Goal: Transaction & Acquisition: Purchase product/service

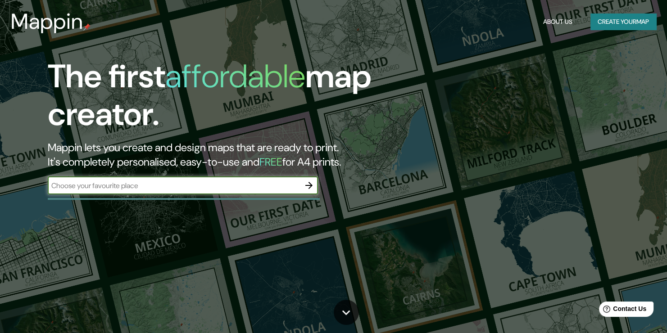
click at [159, 180] on input "text" at bounding box center [174, 185] width 252 height 10
type input "21.1145777209107, -89.6221320315022"
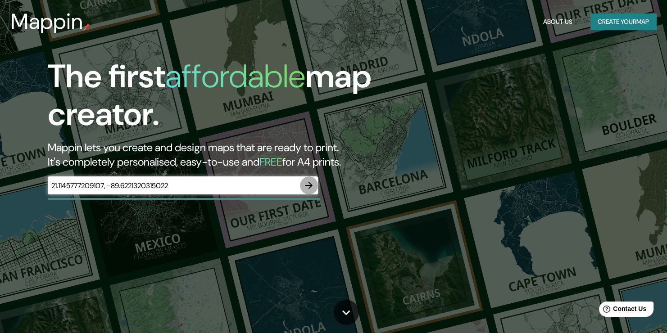
click at [309, 184] on icon "button" at bounding box center [308, 185] width 11 height 11
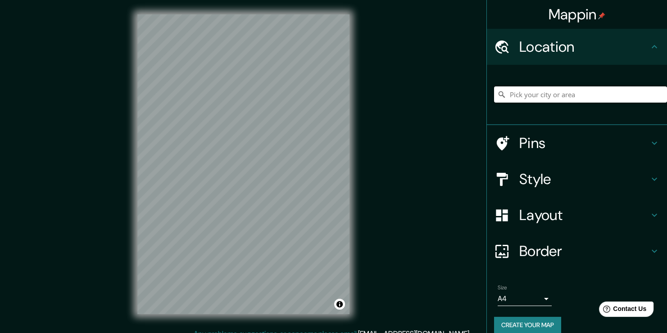
click at [545, 95] on input "Pick your city or area" at bounding box center [580, 94] width 173 height 16
paste input "21.1145777209107, -89.6221320315022"
type input "21.1145777209107, -89.6221320315022"
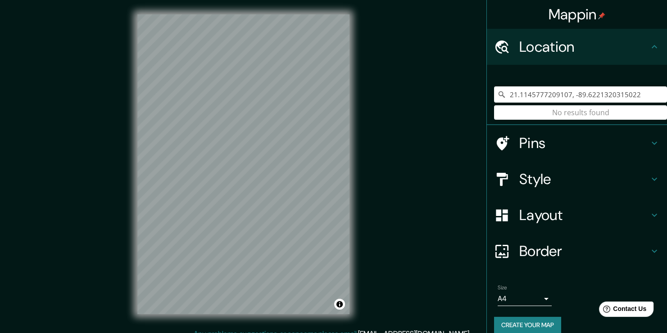
click at [526, 144] on h4 "Pins" at bounding box center [584, 143] width 130 height 18
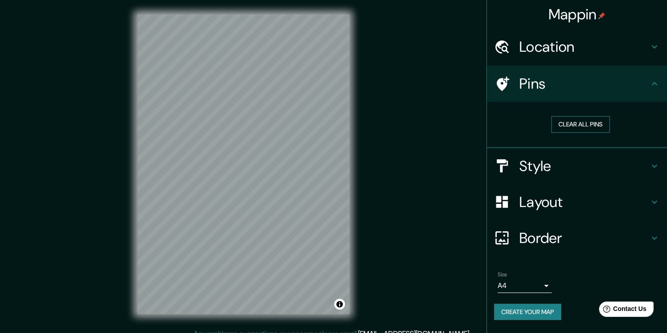
click at [586, 129] on button "Clear all pins" at bounding box center [580, 124] width 59 height 17
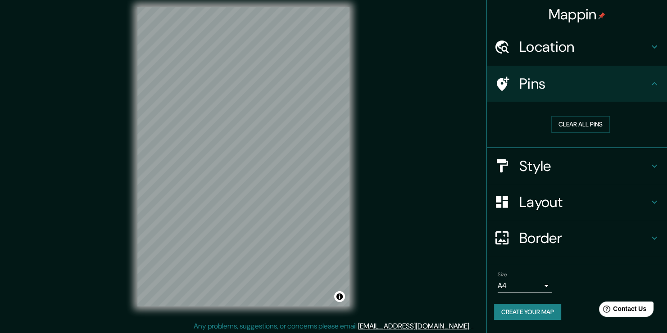
scroll to position [10, 0]
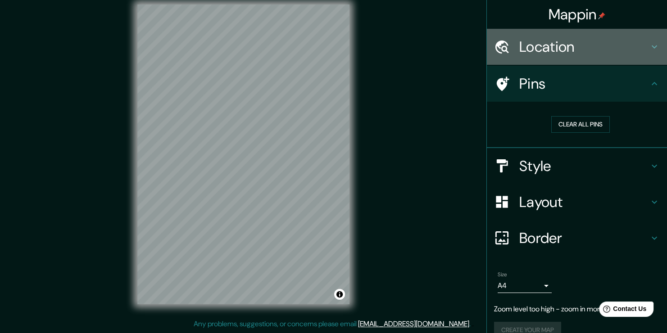
click at [605, 50] on h4 "Location" at bounding box center [584, 47] width 130 height 18
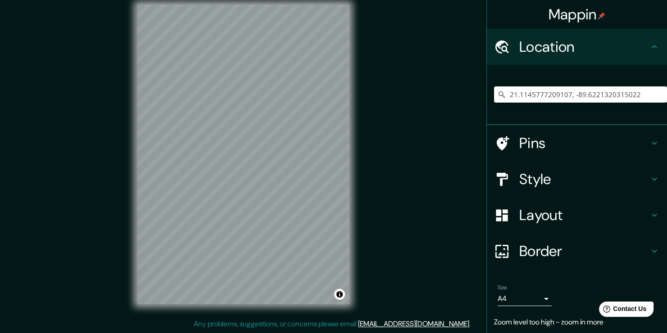
click at [633, 99] on input "21.1145777209107, -89.6221320315022" at bounding box center [580, 94] width 173 height 16
click at [534, 146] on h4 "Pins" at bounding box center [584, 143] width 130 height 18
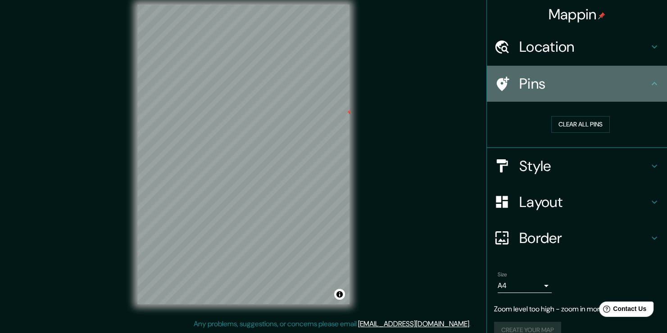
click at [507, 89] on div at bounding box center [506, 84] width 25 height 16
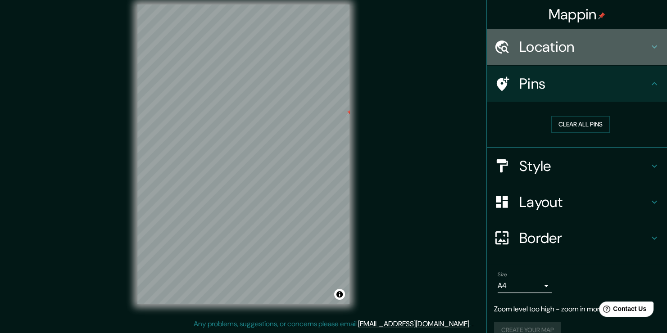
click at [531, 46] on h4 "Location" at bounding box center [584, 47] width 130 height 18
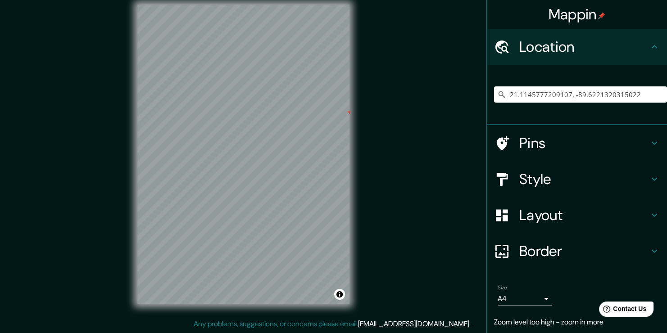
click at [600, 17] on div "Mappin" at bounding box center [577, 14] width 180 height 29
drag, startPoint x: 498, startPoint y: 89, endPoint x: 496, endPoint y: 95, distance: 6.4
click at [498, 90] on div "21.1145777209107, -89.6221320315022 No results found" at bounding box center [580, 94] width 173 height 16
click at [498, 95] on icon at bounding box center [501, 94] width 6 height 6
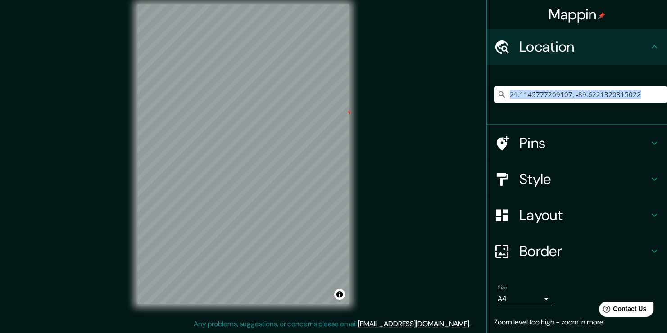
click at [498, 95] on icon at bounding box center [501, 94] width 6 height 6
click at [624, 95] on input "21.1145777209107, -89.6221320315022" at bounding box center [580, 94] width 173 height 16
drag, startPoint x: 631, startPoint y: 99, endPoint x: 433, endPoint y: 99, distance: 197.6
click at [433, 99] on div "Mappin Location [GEOGRAPHIC_DATA] No results found Pins Style Layout Border Cho…" at bounding box center [333, 161] width 667 height 343
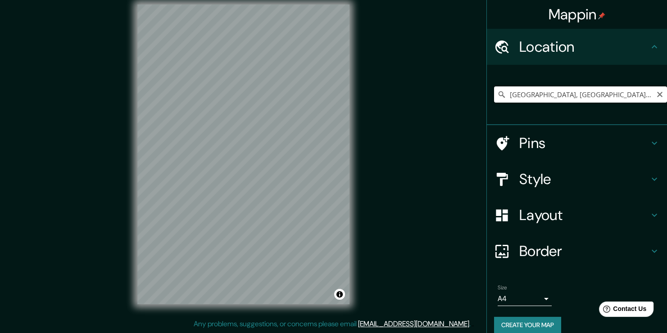
click at [595, 97] on input "[GEOGRAPHIC_DATA], [GEOGRAPHIC_DATA], [GEOGRAPHIC_DATA]" at bounding box center [580, 94] width 173 height 16
drag, startPoint x: 595, startPoint y: 94, endPoint x: 496, endPoint y: 95, distance: 99.5
click at [496, 95] on div "[GEOGRAPHIC_DATA], [GEOGRAPHIC_DATA], [GEOGRAPHIC_DATA]" at bounding box center [580, 94] width 173 height 16
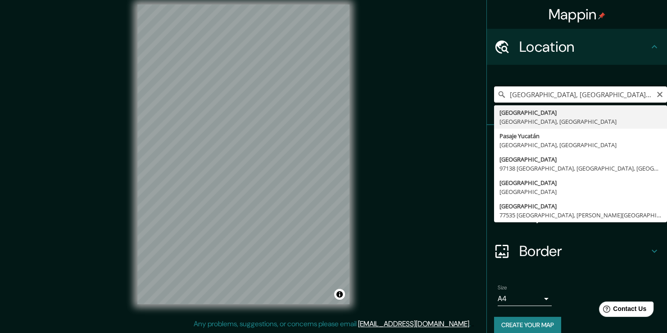
paste input "Chaactun, [GEOGRAPHIC_DATA], [GEOGRAPHIC_DATA], [GEOGRAPHIC_DATA]."
click at [514, 93] on input "[GEOGRAPHIC_DATA], [GEOGRAPHIC_DATA], [GEOGRAPHIC_DATA]" at bounding box center [580, 94] width 173 height 16
paste input "Chaactun, [GEOGRAPHIC_DATA], [GEOGRAPHIC_DATA], [GEOGRAPHIC_DATA]."
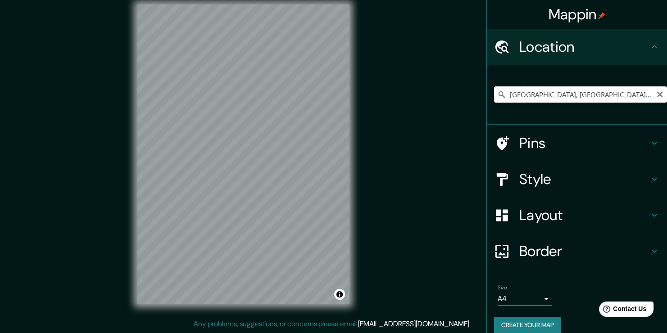
click at [597, 100] on input "[GEOGRAPHIC_DATA], [GEOGRAPHIC_DATA], [GEOGRAPHIC_DATA]" at bounding box center [580, 94] width 173 height 16
click at [594, 97] on input "[GEOGRAPHIC_DATA], [GEOGRAPHIC_DATA], [GEOGRAPHIC_DATA]" at bounding box center [580, 94] width 173 height 16
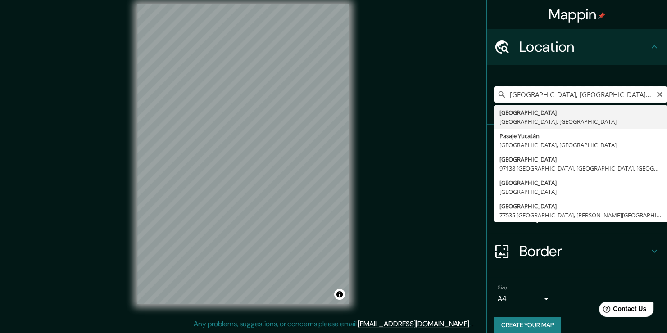
paste input "Chaactun, [GEOGRAPHIC_DATA], [GEOGRAPHIC_DATA], [GEOGRAPHIC_DATA]."
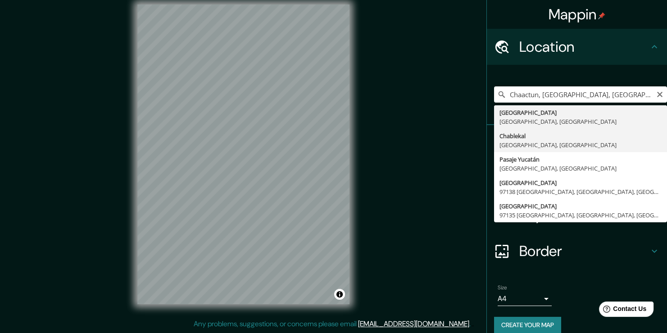
type input "[GEOGRAPHIC_DATA], [GEOGRAPHIC_DATA], [GEOGRAPHIC_DATA]"
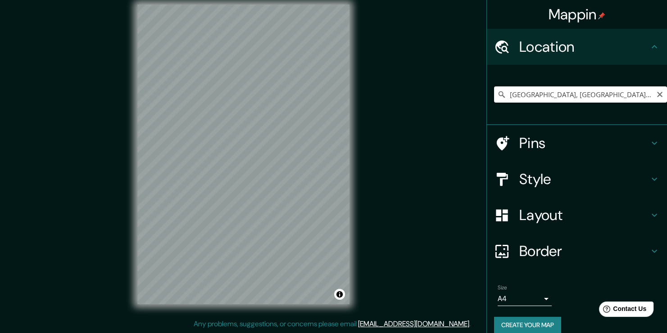
click at [628, 95] on input "[GEOGRAPHIC_DATA], [GEOGRAPHIC_DATA], [GEOGRAPHIC_DATA]" at bounding box center [580, 94] width 173 height 16
click at [498, 95] on icon at bounding box center [501, 94] width 6 height 6
click at [497, 99] on icon at bounding box center [501, 94] width 9 height 9
click at [502, 87] on input "[GEOGRAPHIC_DATA], [GEOGRAPHIC_DATA], [GEOGRAPHIC_DATA]" at bounding box center [580, 94] width 173 height 16
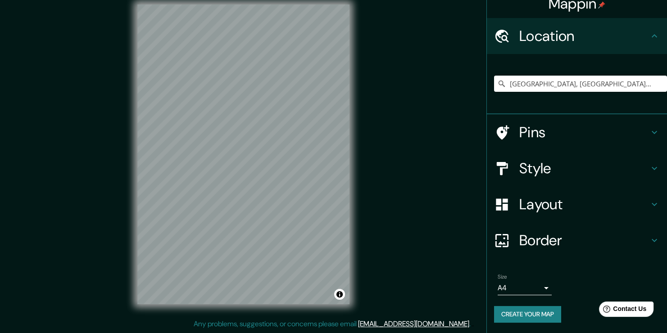
click at [542, 242] on h4 "Border" at bounding box center [584, 240] width 130 height 18
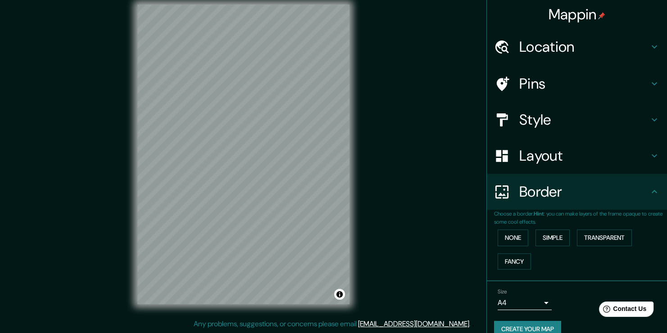
click at [528, 172] on ul "Location [GEOGRAPHIC_DATA], [GEOGRAPHIC_DATA], [GEOGRAPHIC_DATA] Pins Style Lay…" at bounding box center [577, 189] width 180 height 320
click at [529, 162] on h4 "Layout" at bounding box center [584, 156] width 130 height 18
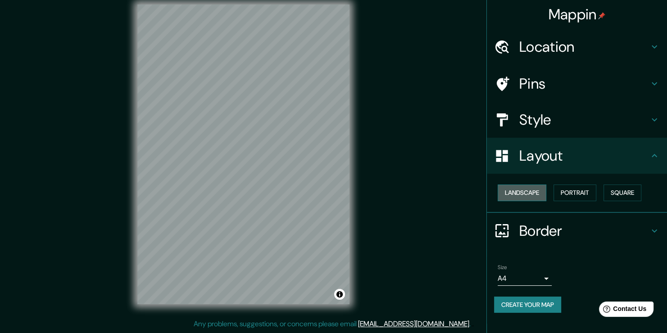
click at [534, 187] on button "Landscape" at bounding box center [521, 193] width 49 height 17
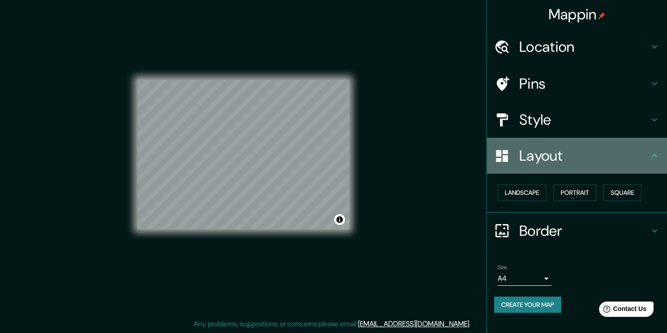
click at [529, 153] on h4 "Layout" at bounding box center [584, 156] width 130 height 18
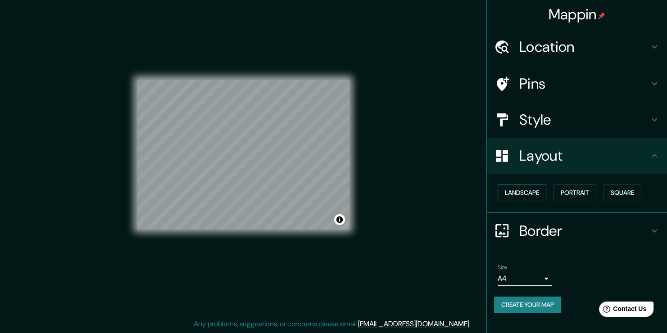
click at [524, 190] on button "Landscape" at bounding box center [521, 193] width 49 height 17
click at [570, 182] on div "Landscape [GEOGRAPHIC_DATA]" at bounding box center [580, 193] width 173 height 24
click at [571, 194] on button "Portrait" at bounding box center [574, 193] width 43 height 17
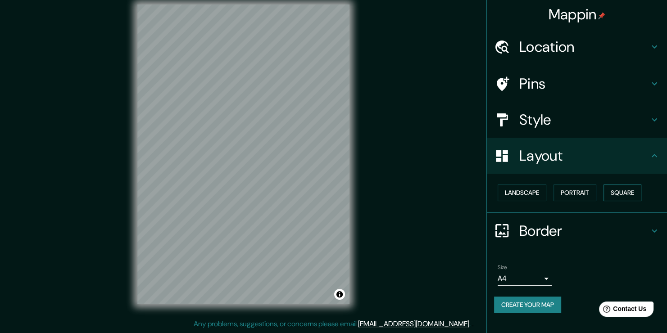
click at [617, 189] on button "Square" at bounding box center [622, 193] width 38 height 17
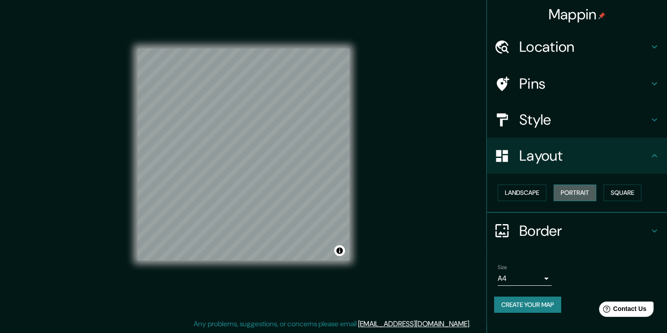
click at [577, 193] on button "Portrait" at bounding box center [574, 193] width 43 height 17
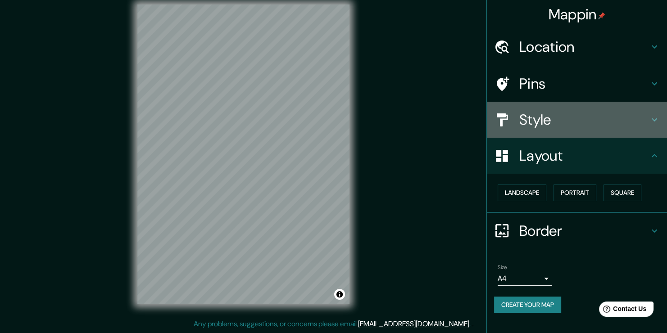
click at [541, 122] on h4 "Style" at bounding box center [584, 120] width 130 height 18
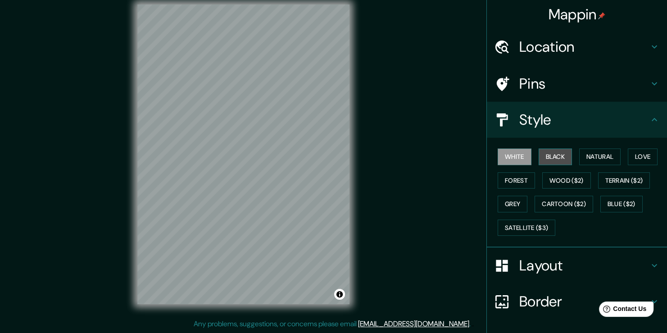
click at [549, 153] on button "Black" at bounding box center [555, 157] width 34 height 17
click at [579, 155] on button "Natural" at bounding box center [599, 157] width 41 height 17
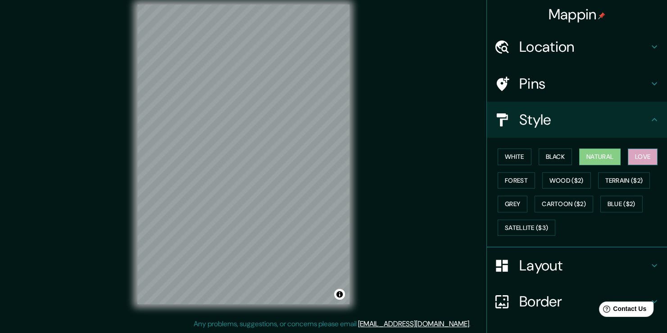
click at [631, 153] on button "Love" at bounding box center [642, 157] width 30 height 17
click at [513, 180] on button "Forest" at bounding box center [515, 180] width 37 height 17
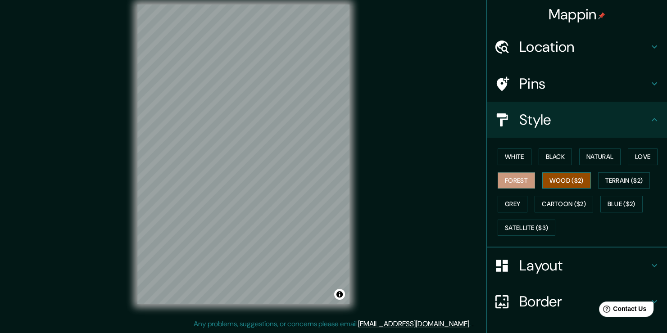
click at [547, 175] on button "Wood ($2)" at bounding box center [566, 180] width 49 height 17
click at [512, 206] on button "Grey" at bounding box center [512, 204] width 30 height 17
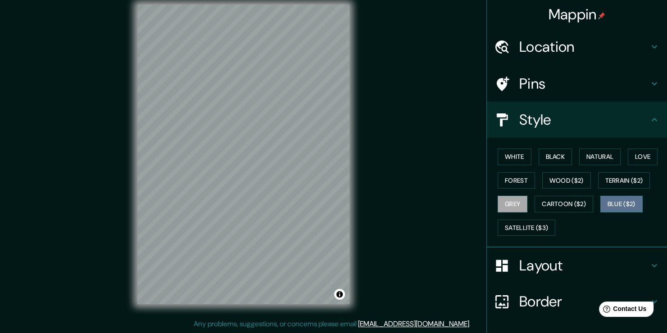
click at [614, 205] on button "Blue ($2)" at bounding box center [621, 204] width 42 height 17
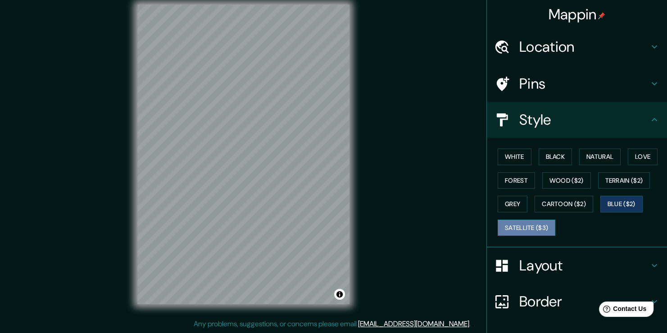
click at [507, 221] on button "Satellite ($3)" at bounding box center [526, 228] width 58 height 17
click at [113, 91] on div "Mappin Location [GEOGRAPHIC_DATA], [GEOGRAPHIC_DATA], [GEOGRAPHIC_DATA] Pins St…" at bounding box center [333, 161] width 667 height 343
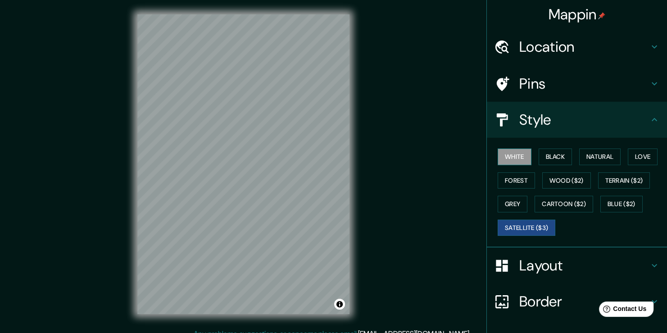
click at [513, 155] on button "White" at bounding box center [514, 157] width 34 height 17
click at [540, 157] on button "Black" at bounding box center [555, 157] width 34 height 17
